Goal: Transaction & Acquisition: Purchase product/service

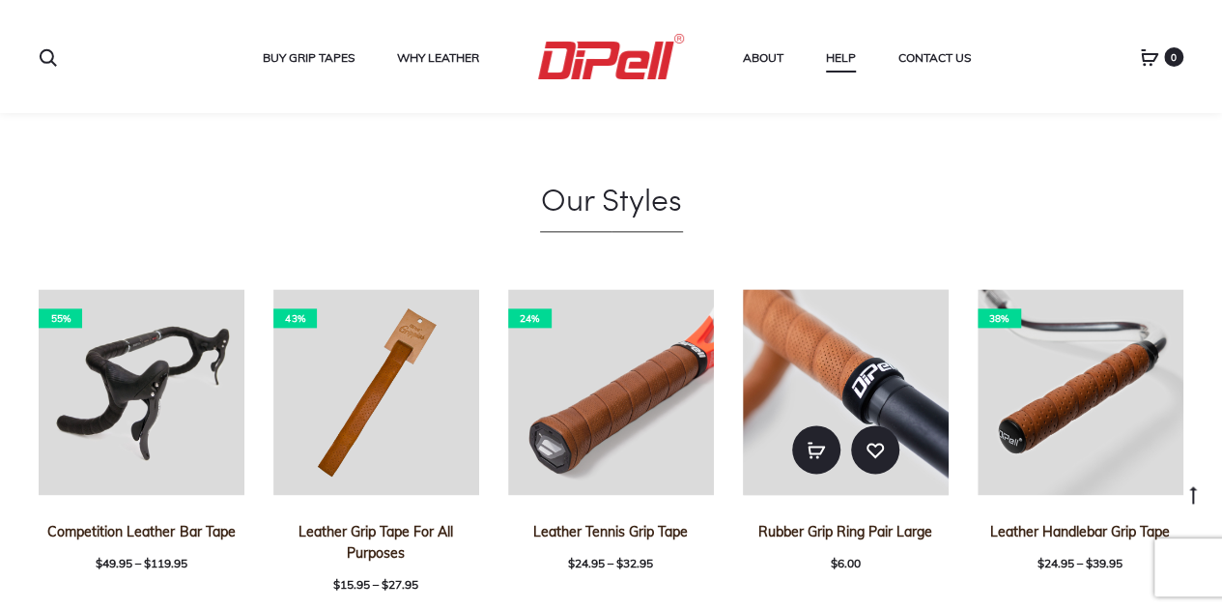
scroll to position [1171, 0]
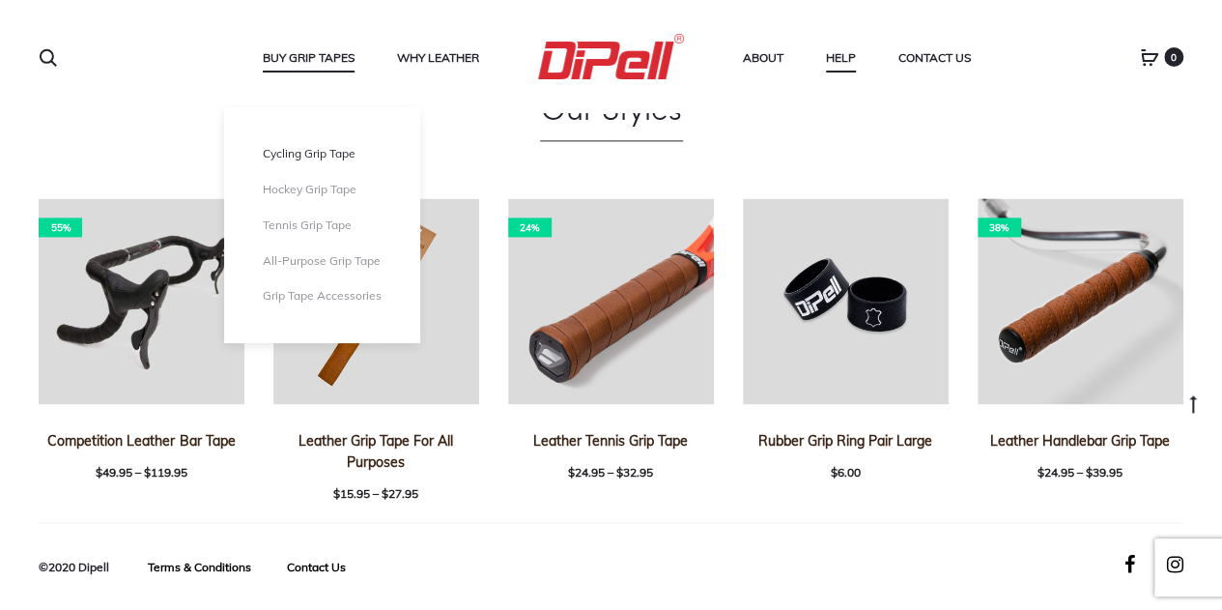
click at [314, 157] on link "Cycling Grip Tape" at bounding box center [322, 154] width 119 height 16
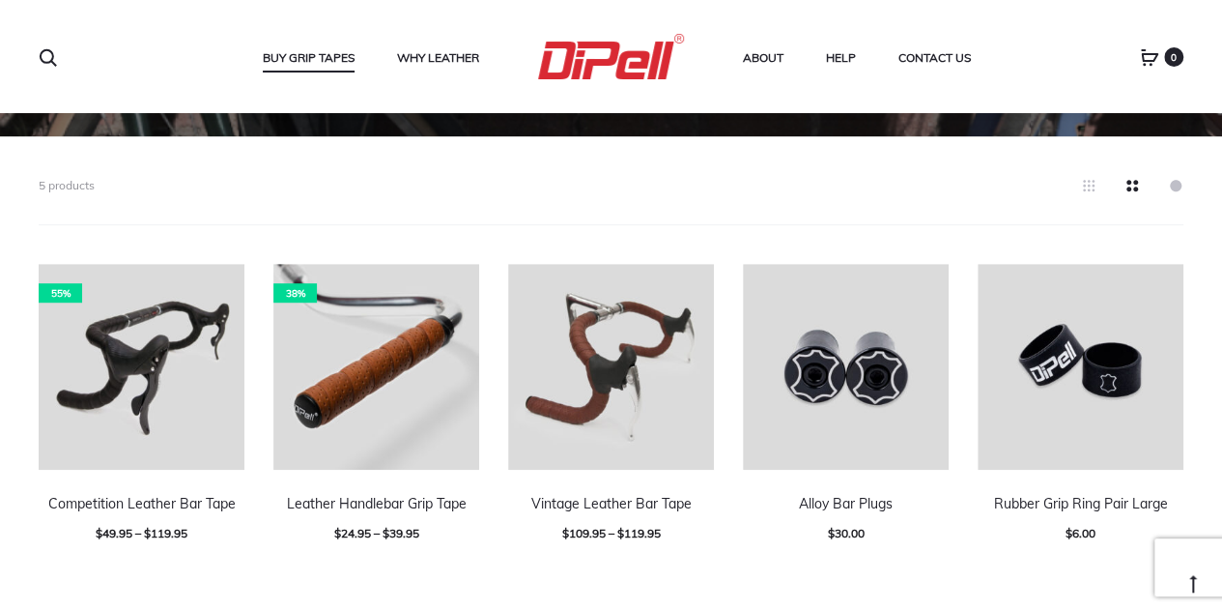
scroll to position [485, 0]
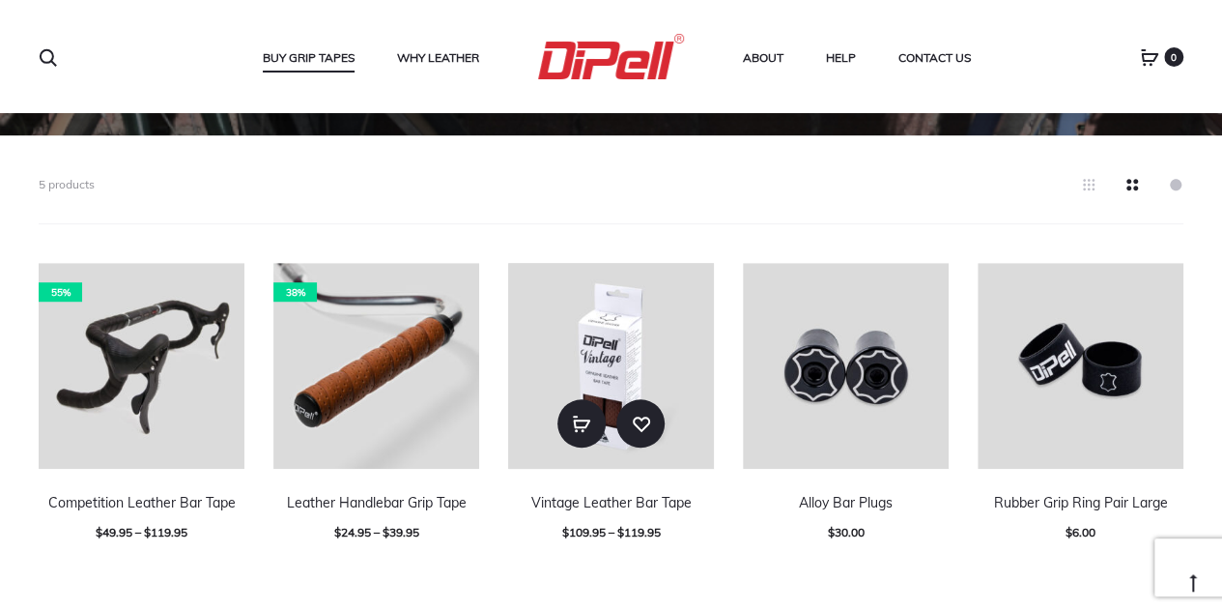
click at [653, 370] on img at bounding box center [611, 366] width 206 height 206
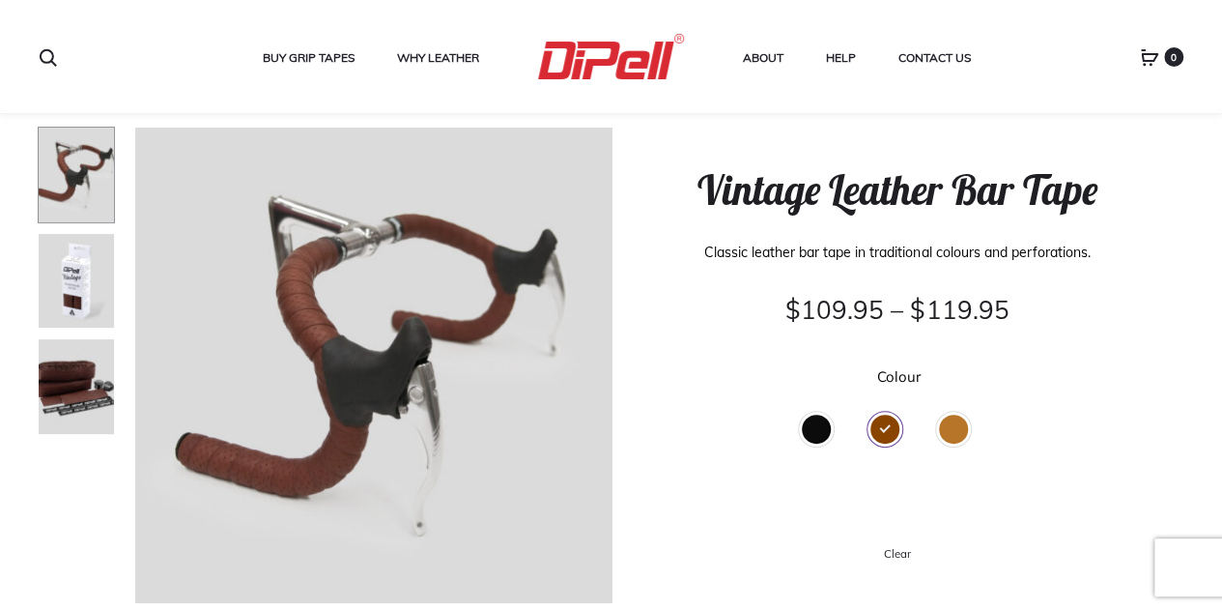
scroll to position [98, 0]
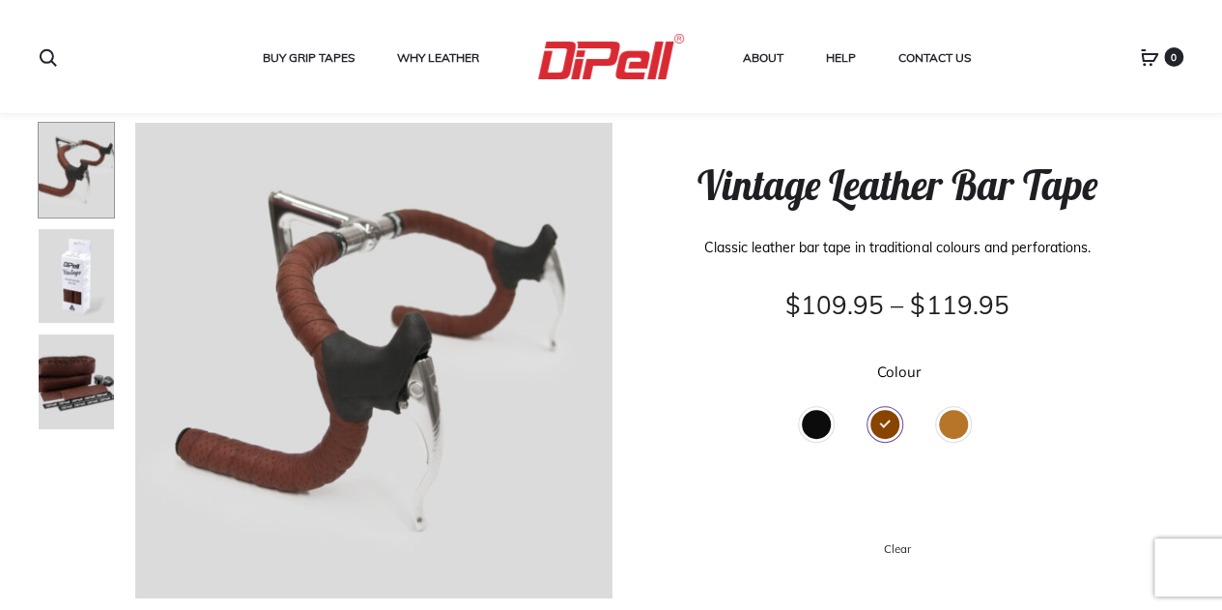
click at [958, 432] on div "Tan" at bounding box center [953, 424] width 29 height 29
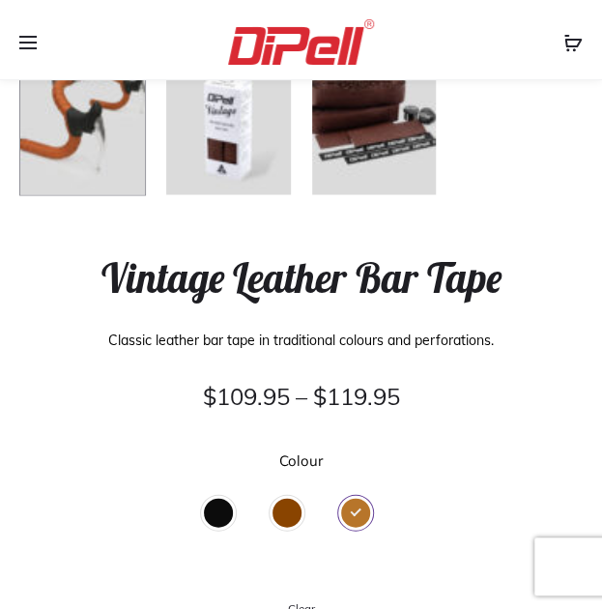
scroll to position [703, 0]
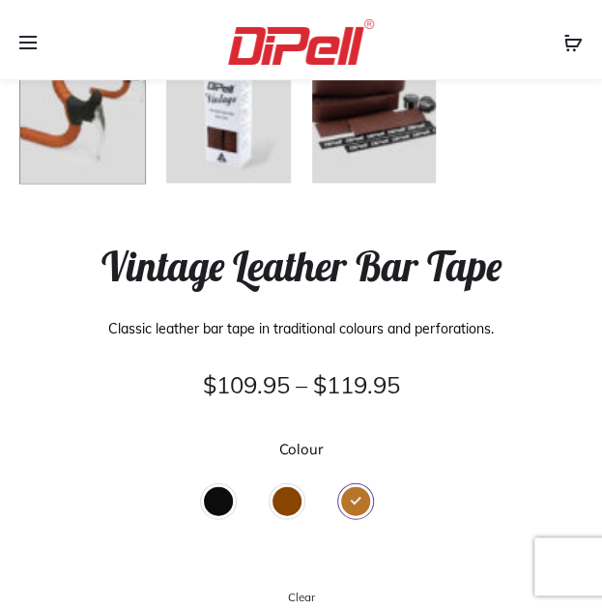
drag, startPoint x: 288, startPoint y: 491, endPoint x: 309, endPoint y: 473, distance: 27.5
click at [288, 491] on div "Brown" at bounding box center [286, 500] width 29 height 29
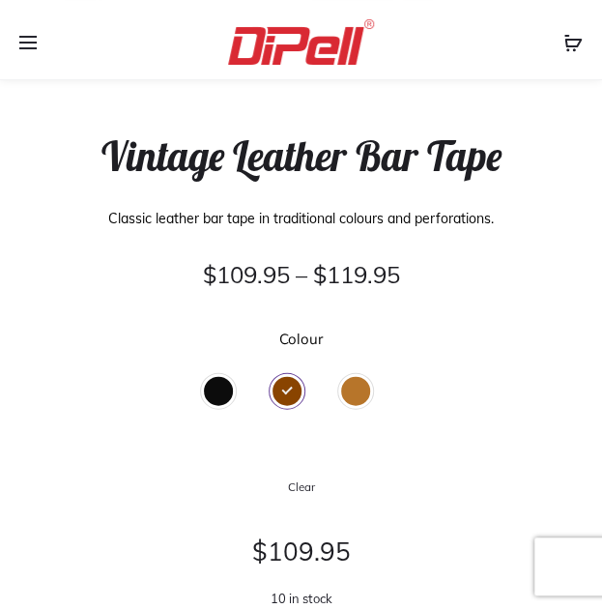
scroll to position [868, 0]
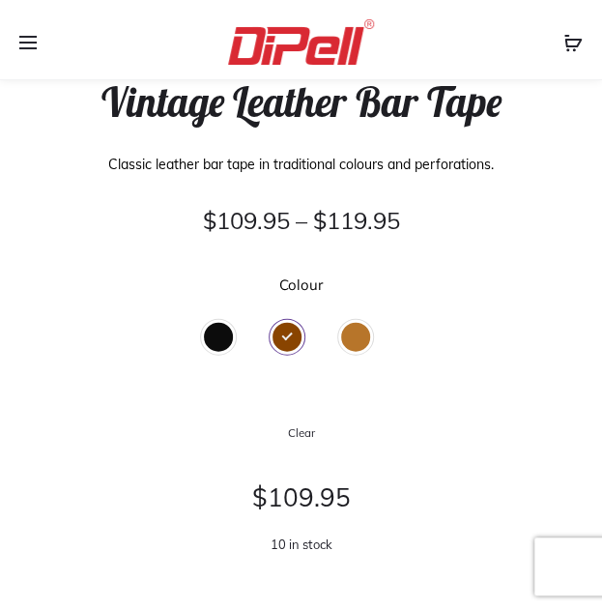
click at [344, 344] on div "Tan" at bounding box center [355, 336] width 29 height 29
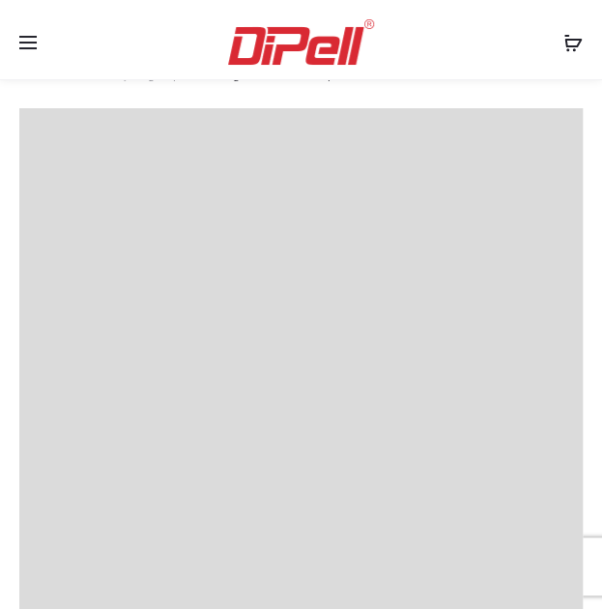
scroll to position [0, 0]
